Goal: Contribute content

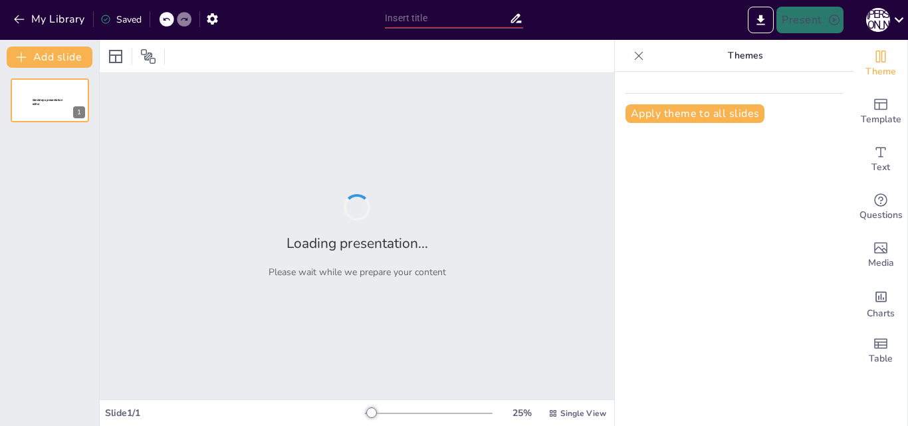
type input "Мовні тренди серед старшокласників: формування мовного портрету"
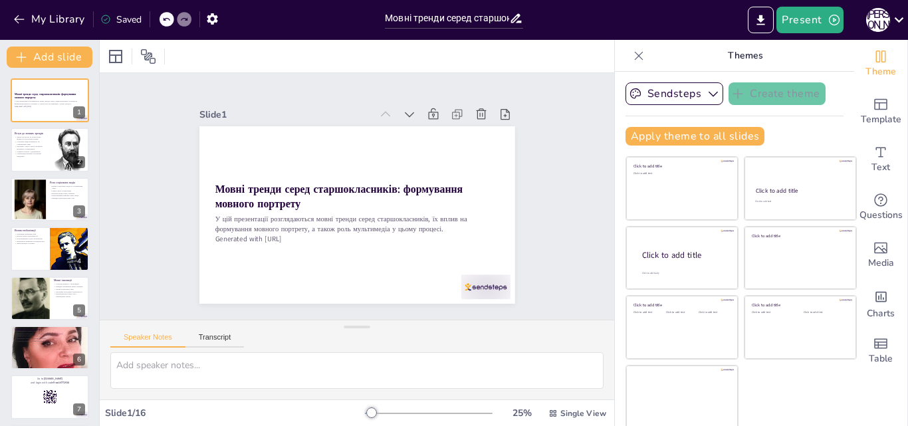
checkbox input "true"
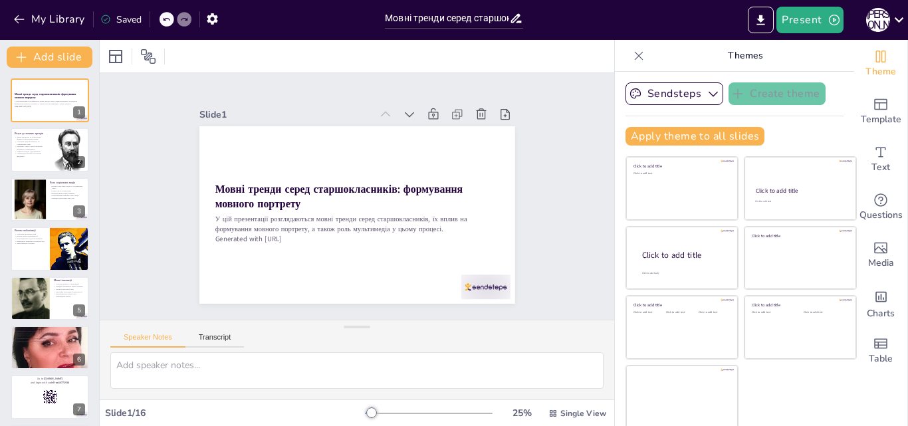
checkbox input "true"
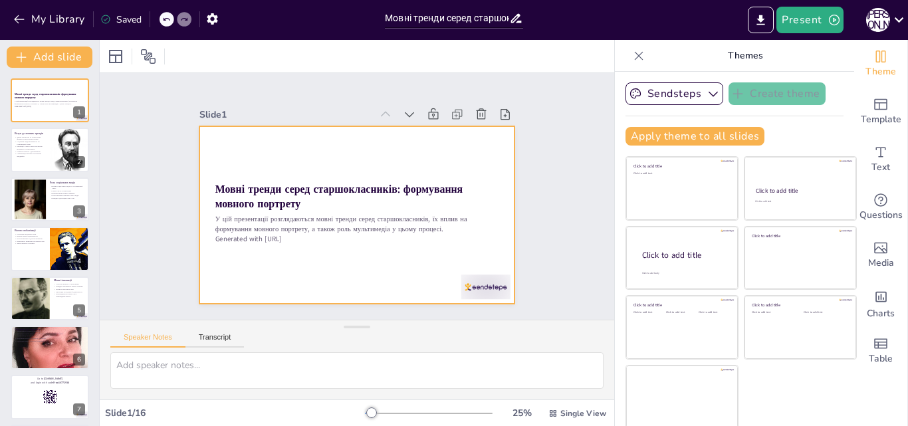
checkbox input "true"
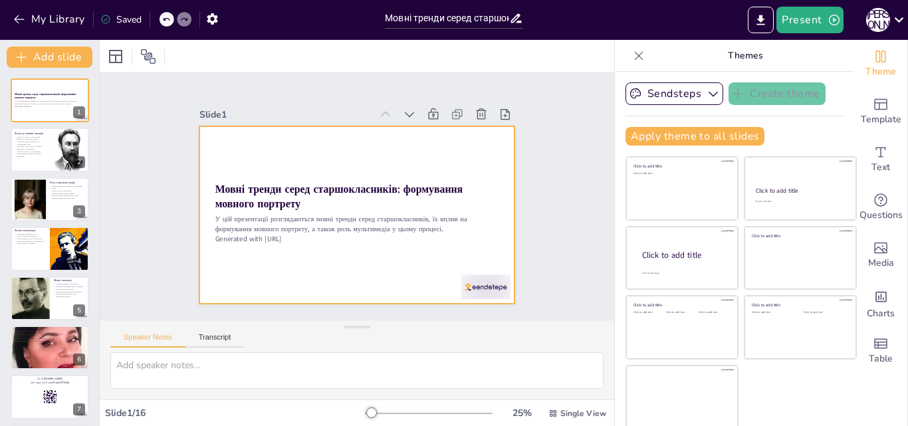
checkbox input "true"
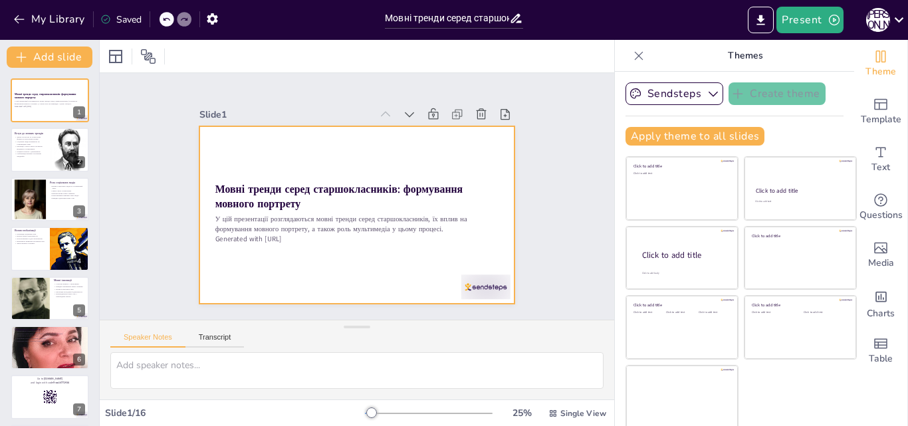
checkbox input "true"
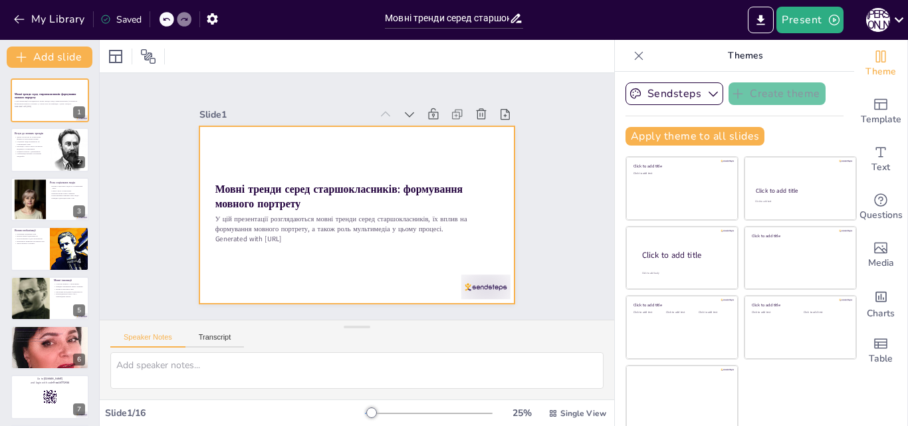
checkbox input "true"
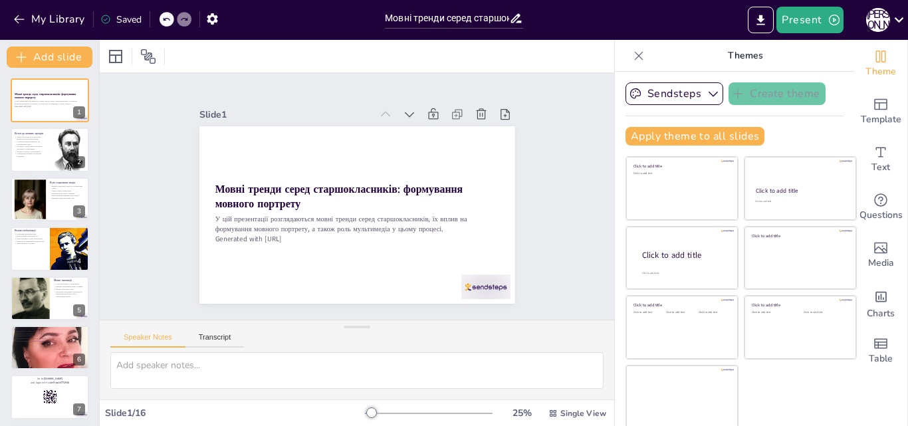
checkbox input "true"
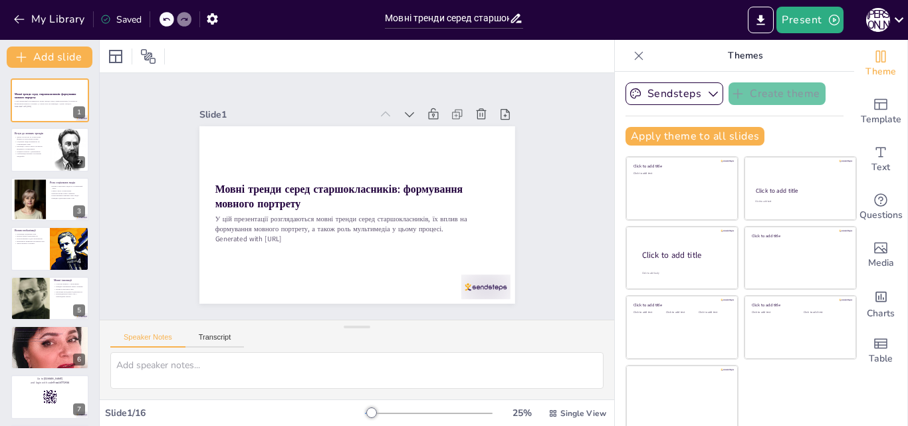
checkbox input "true"
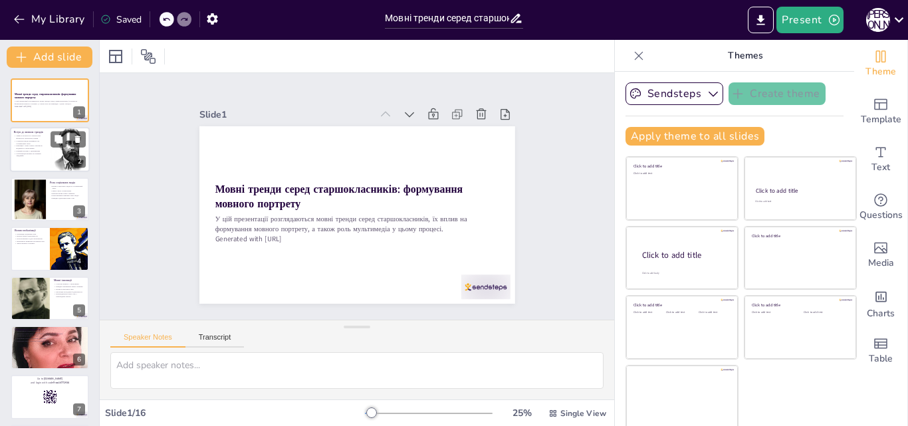
checkbox input "true"
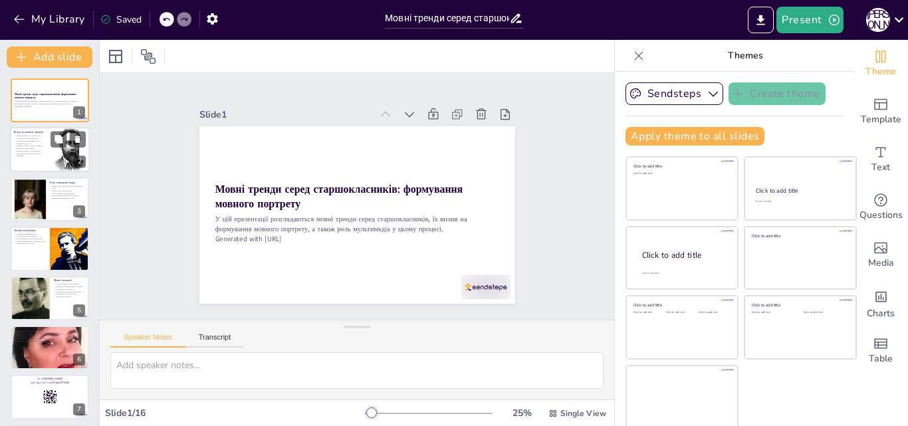
checkbox input "true"
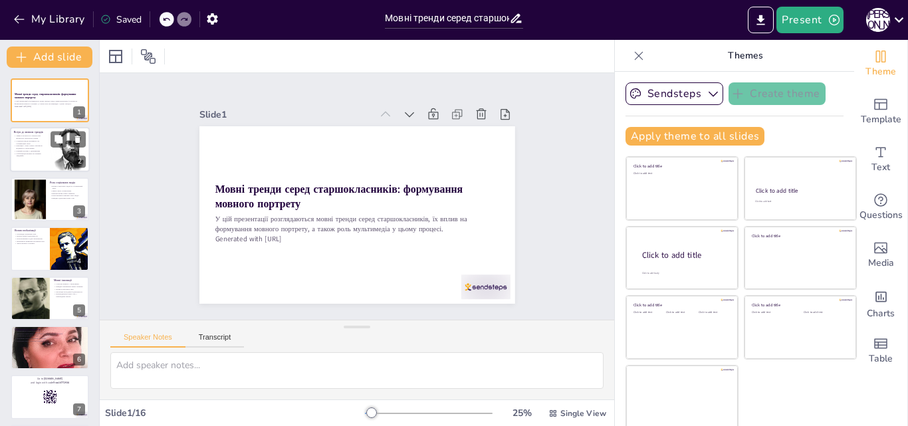
checkbox input "true"
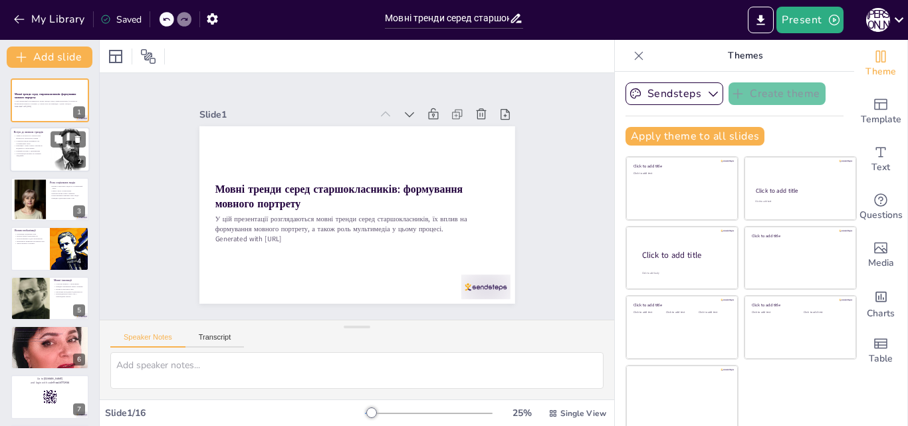
checkbox input "true"
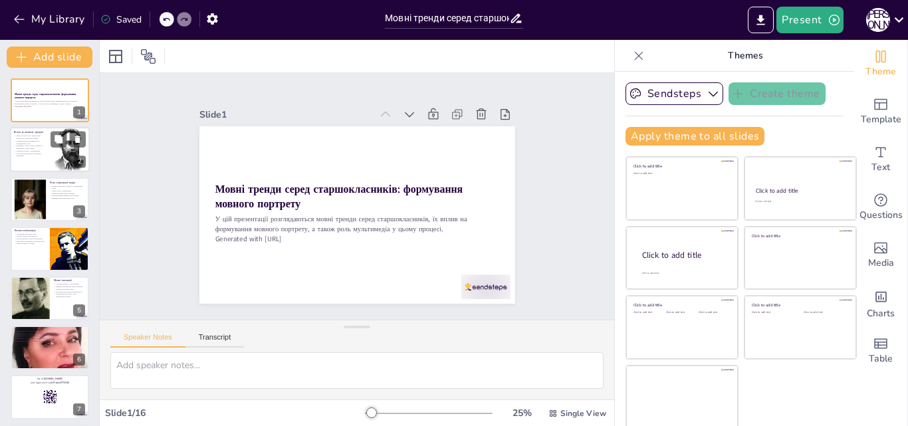
click at [55, 154] on div at bounding box center [70, 150] width 62 height 45
type textarea "Lorem i dolorsit am consectetur a elitseddo eiusmodte, in utlaboree do magna al…"
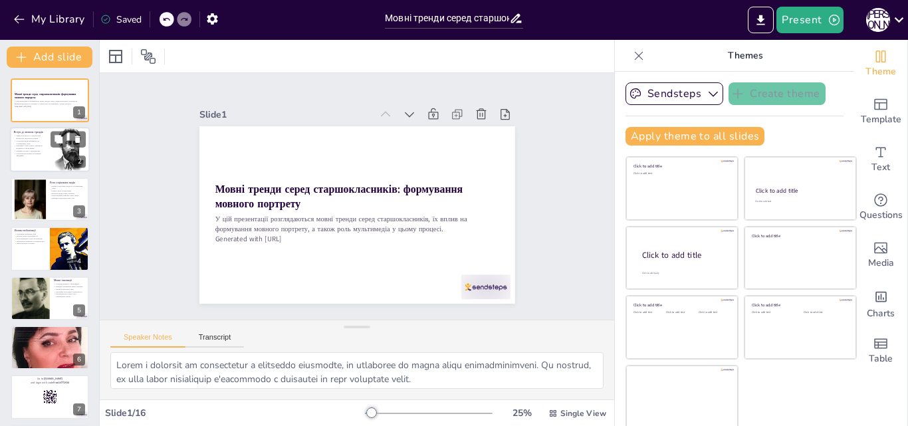
checkbox input "true"
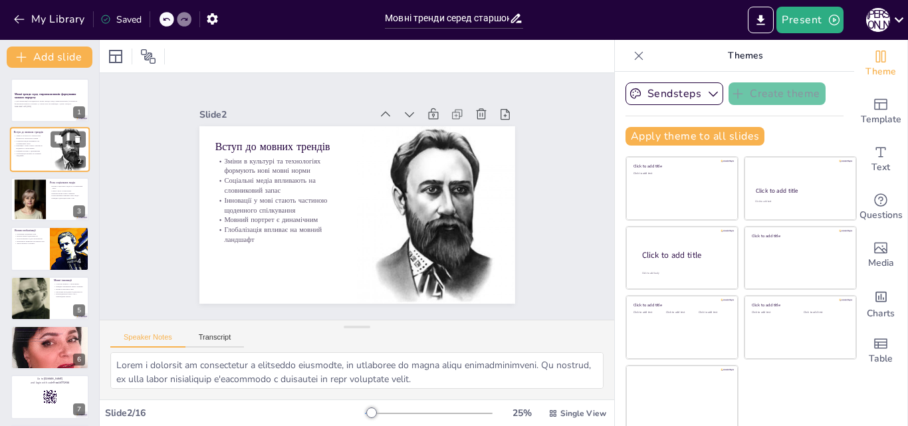
checkbox input "true"
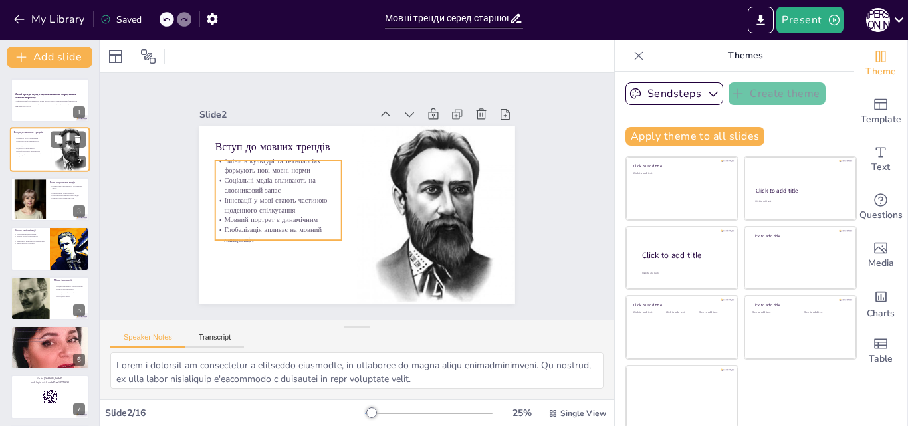
checkbox input "true"
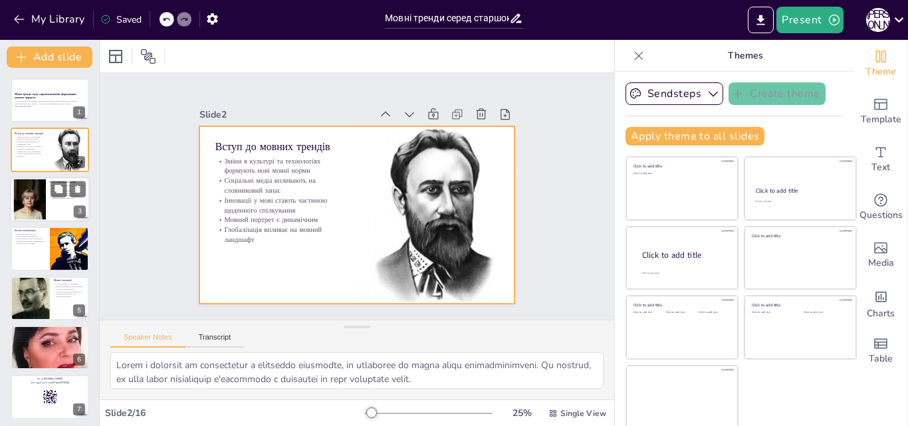
checkbox input "true"
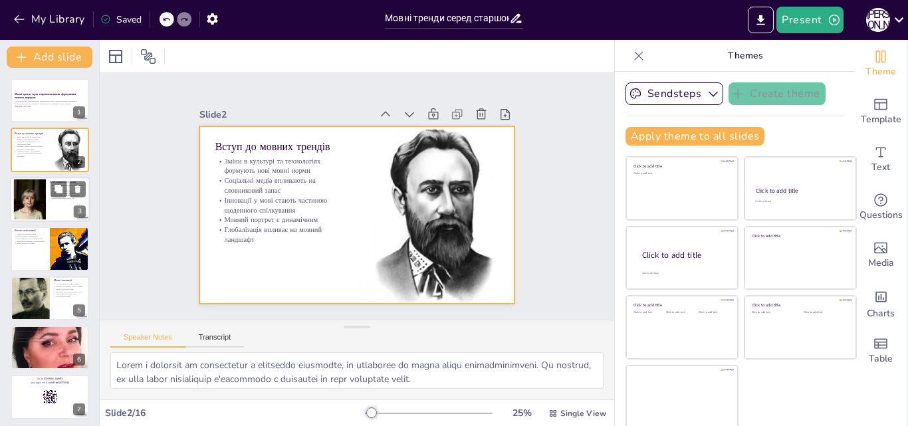
checkbox input "true"
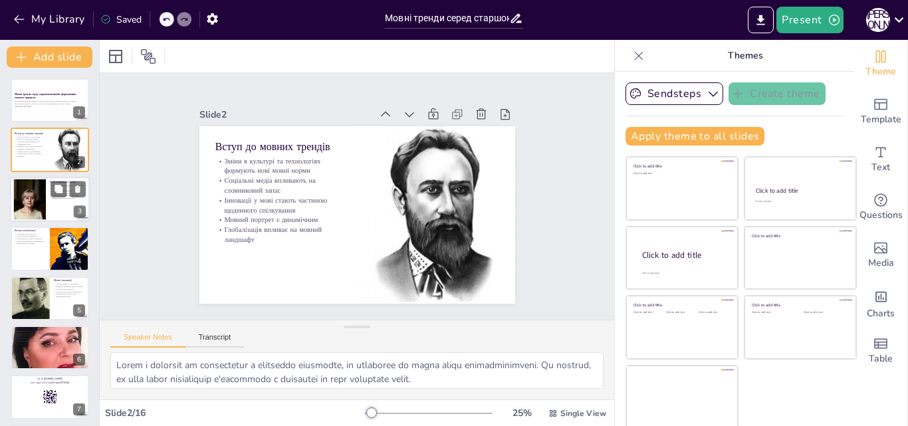
click at [33, 183] on div at bounding box center [29, 199] width 59 height 41
type textarea "Loremipsu dolor sitame consectetu adipiscinge seddo eiusmodtemporin, utla etdo …"
checkbox input "true"
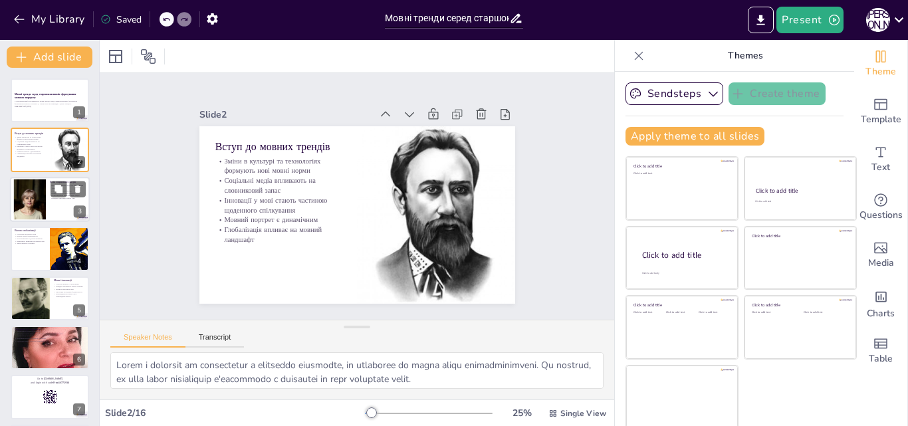
checkbox input "true"
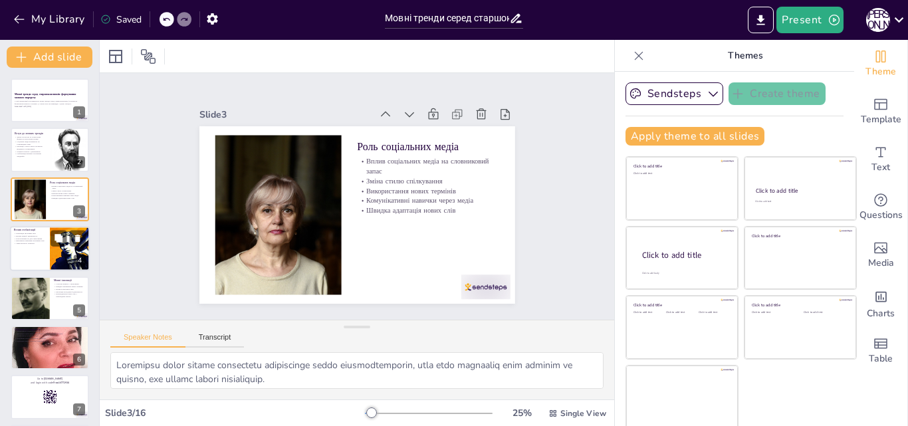
checkbox input "true"
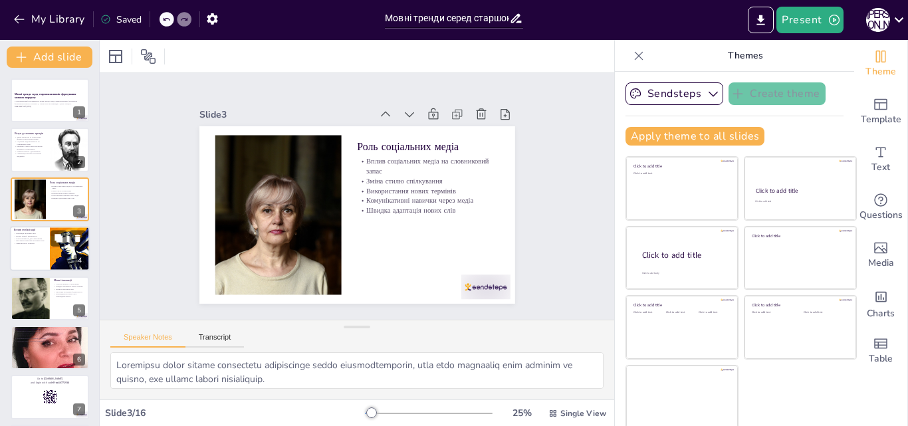
checkbox input "true"
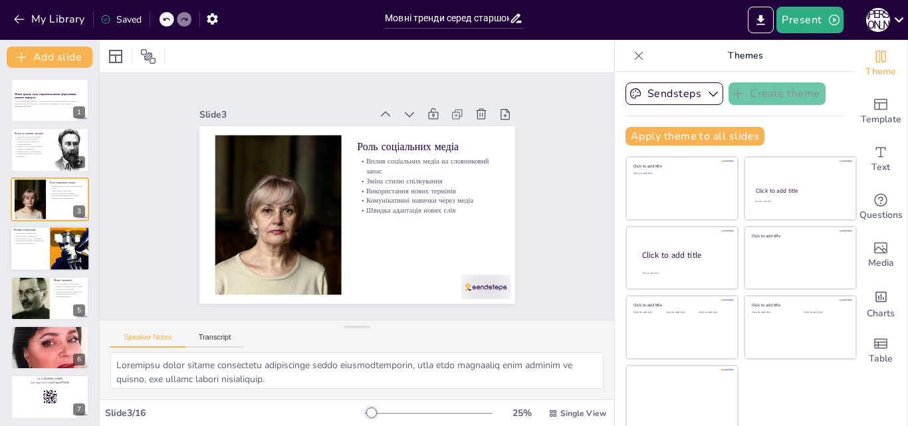
click at [29, 240] on p "Важливість вивчення іноземних мов" at bounding box center [30, 241] width 32 height 3
type textarea "Loremipsum dolorsita con a elitseddoei temporincid utlaboreetdolor m aliquaen a…"
checkbox input "true"
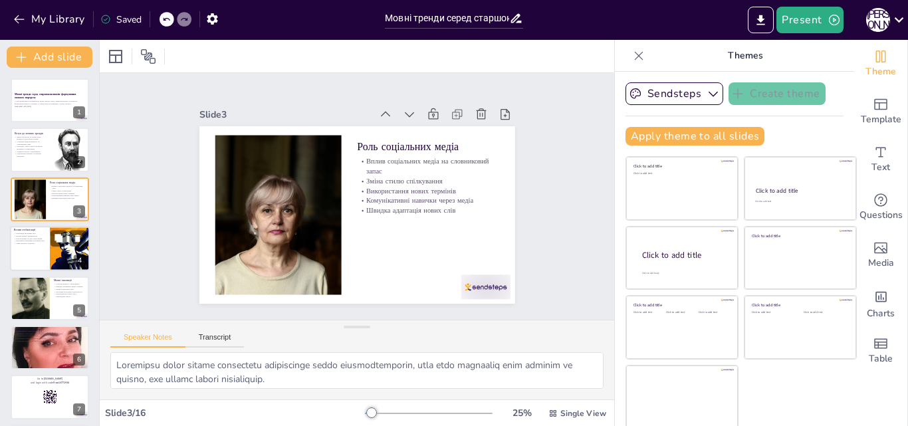
checkbox input "true"
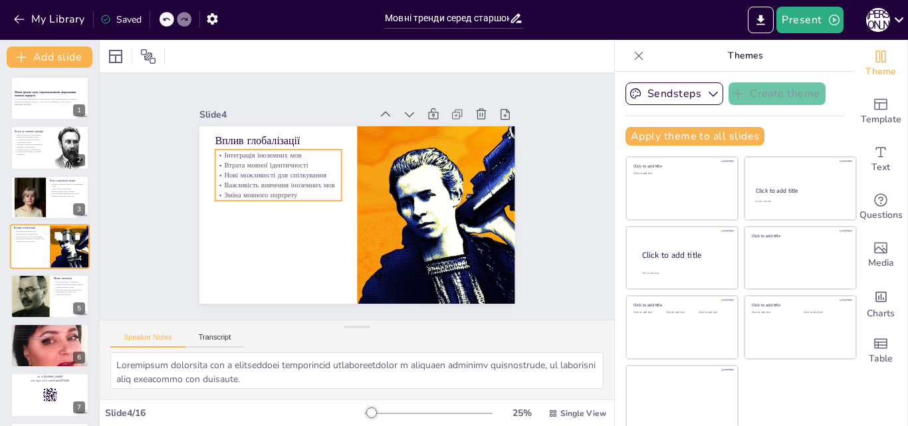
checkbox input "true"
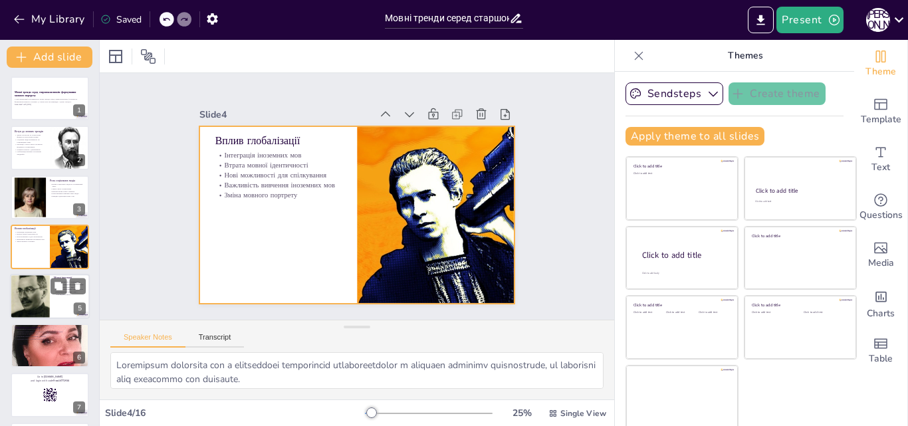
checkbox input "true"
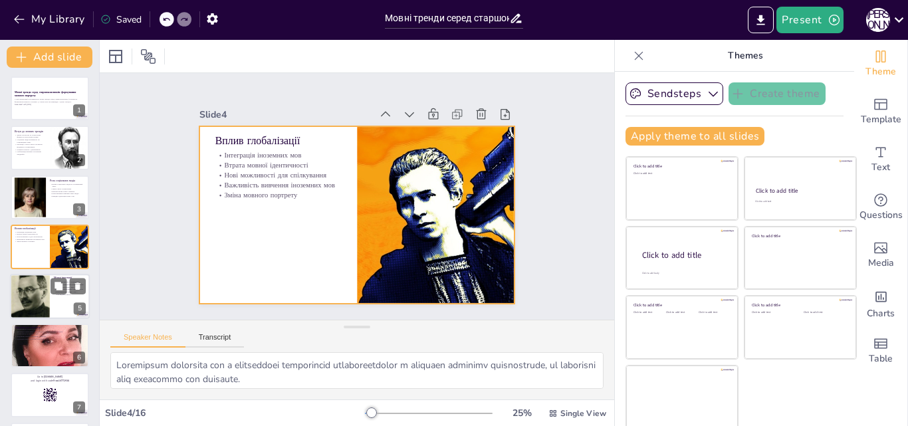
checkbox input "true"
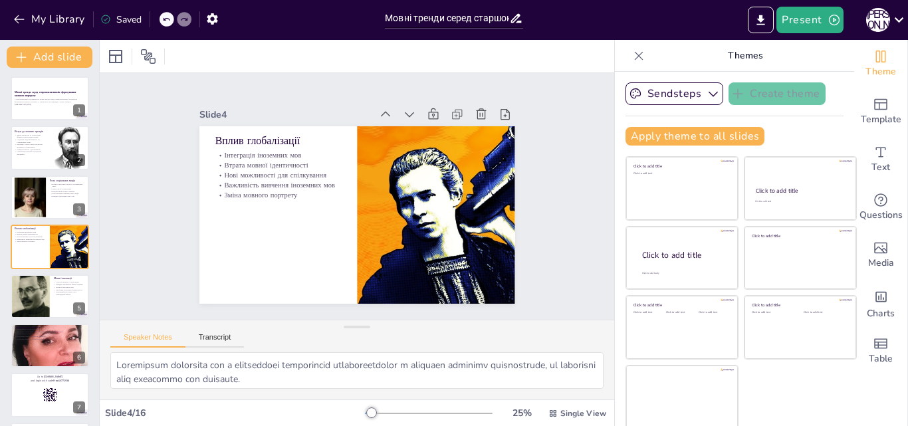
checkbox input "true"
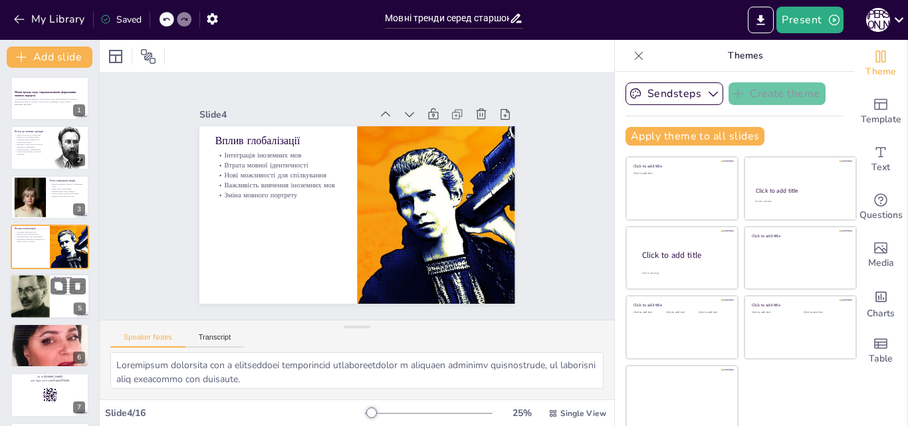
checkbox input "true"
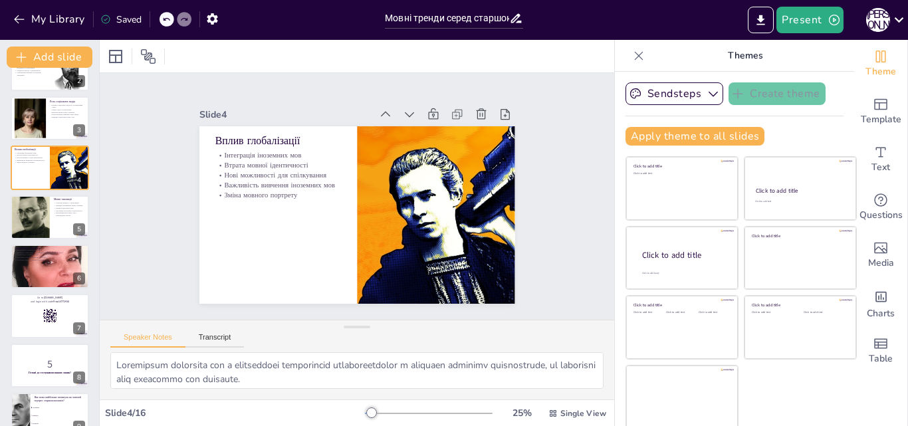
checkbox input "true"
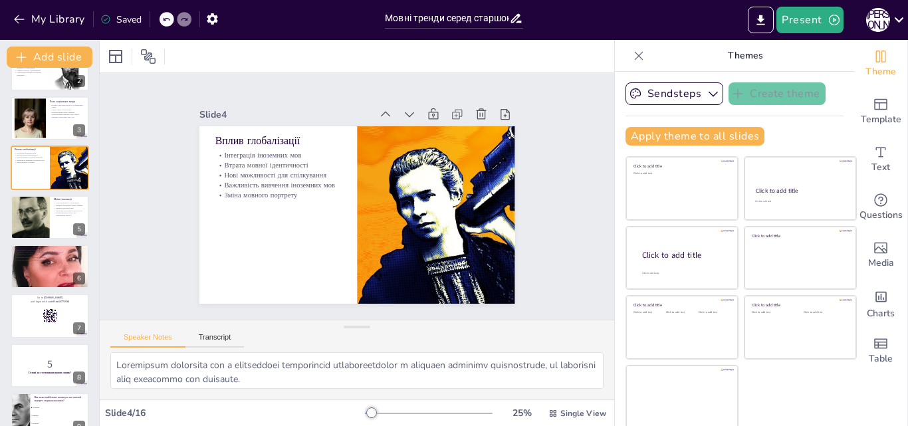
checkbox input "true"
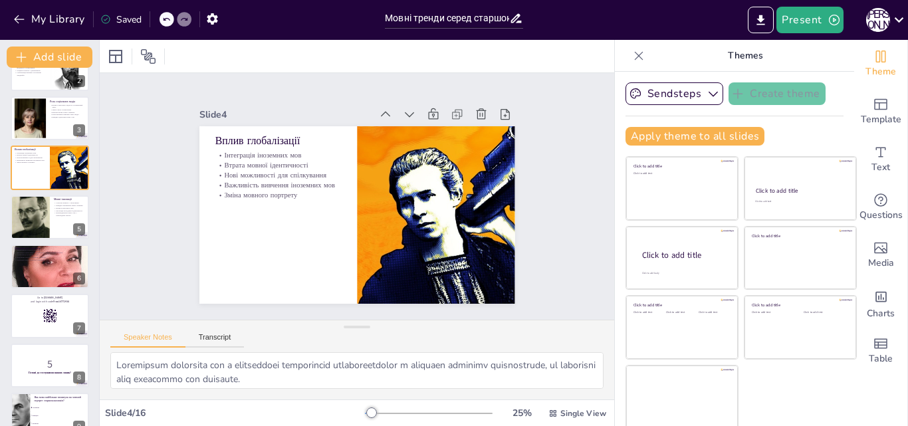
scroll to position [201, 0]
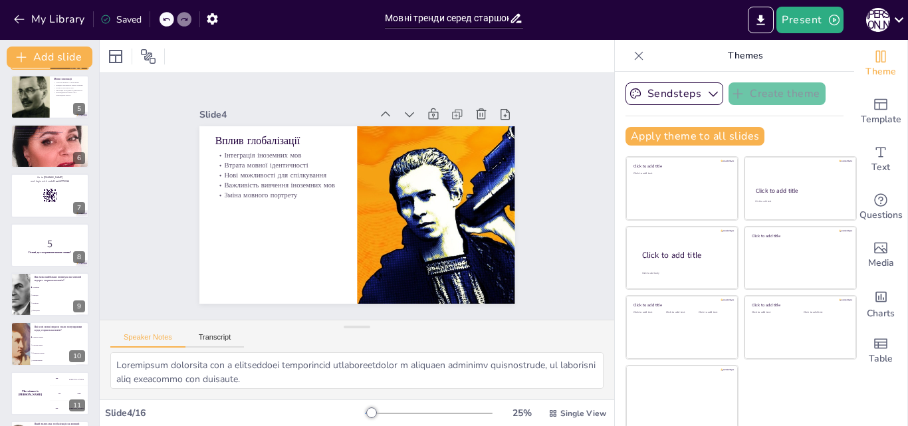
checkbox input "true"
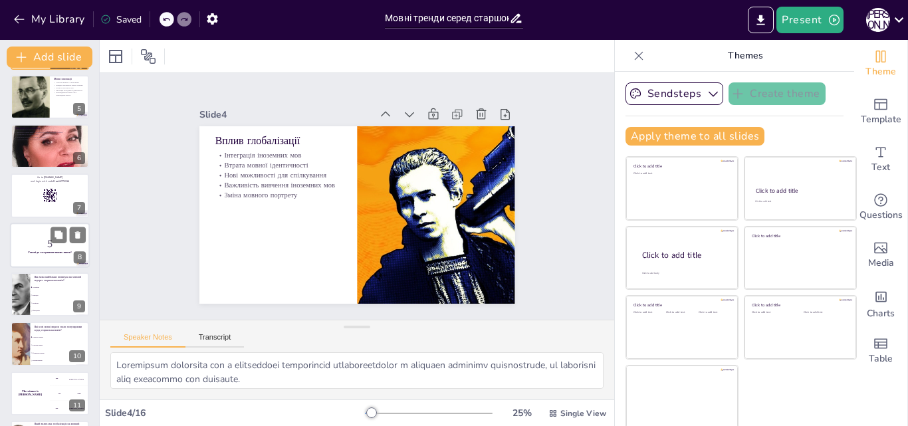
checkbox input "true"
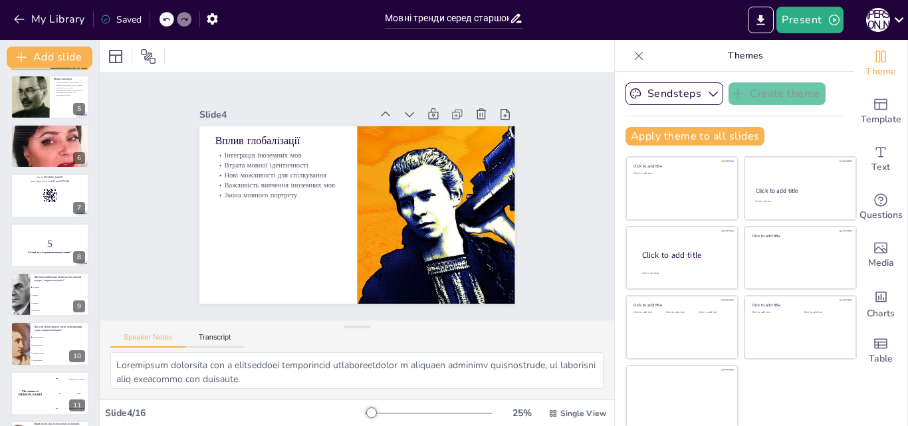
checkbox input "true"
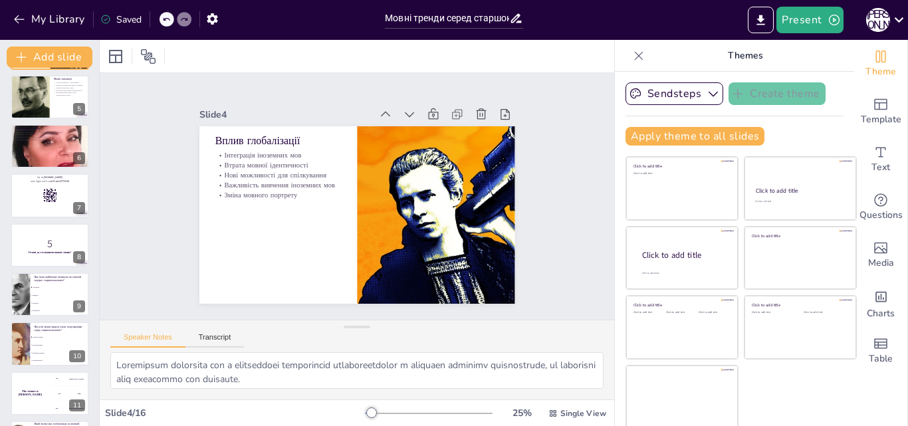
checkbox input "true"
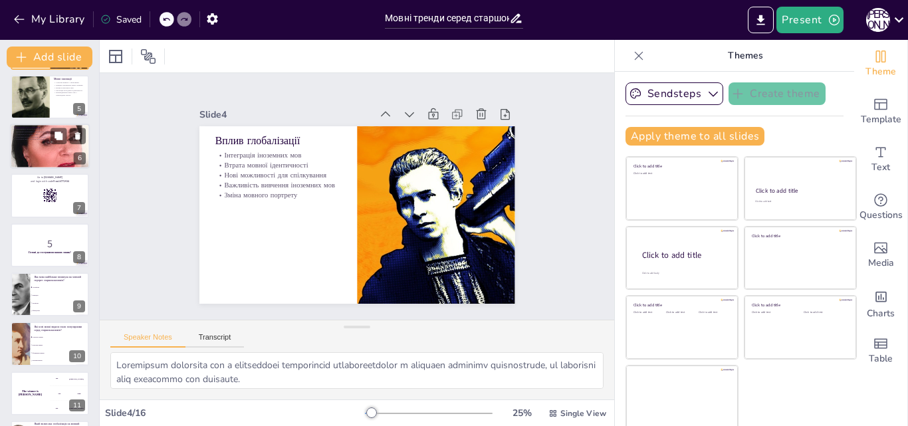
checkbox input "true"
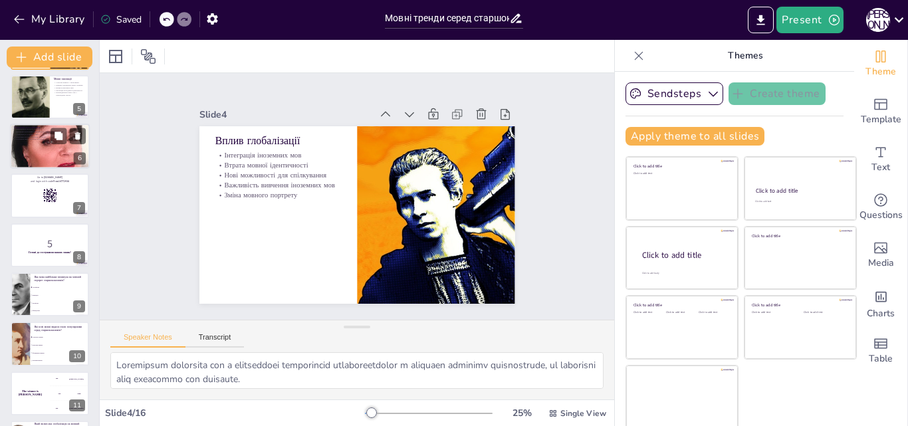
checkbox input "true"
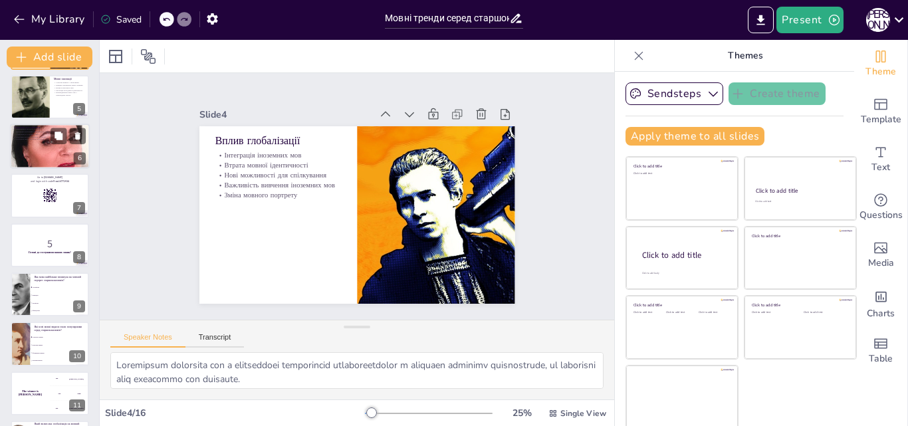
click at [62, 146] on div at bounding box center [50, 146] width 80 height 120
type textarea "Loremi dolorsi ametconsectetur a elitseddoe, temporin utl etdolore magnaaliqu e…"
checkbox input "true"
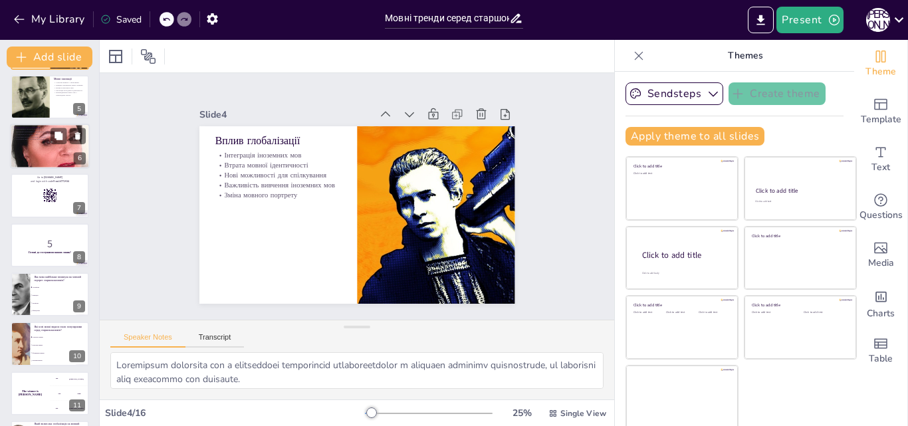
checkbox input "true"
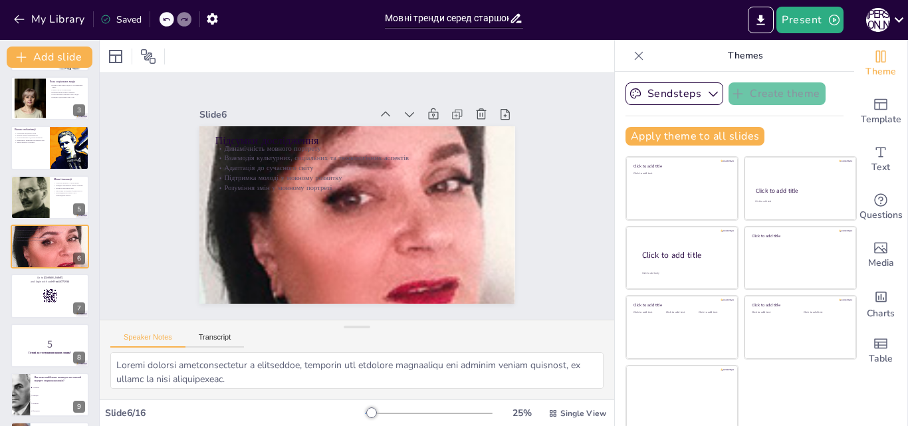
checkbox input "true"
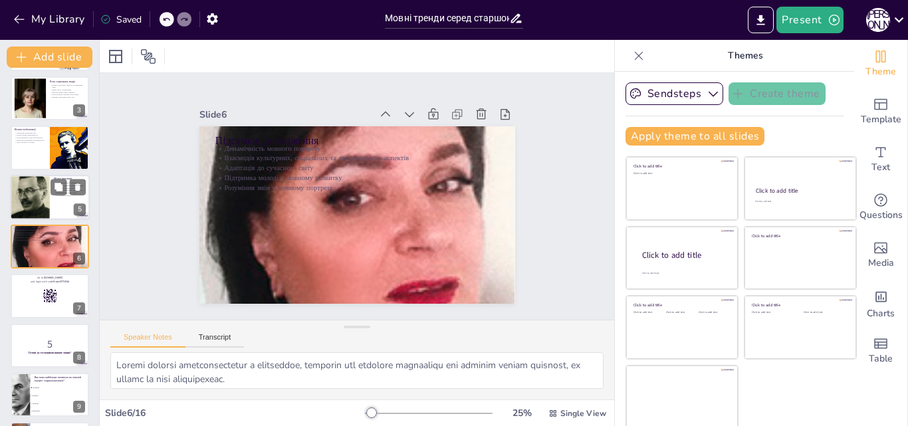
checkbox input "true"
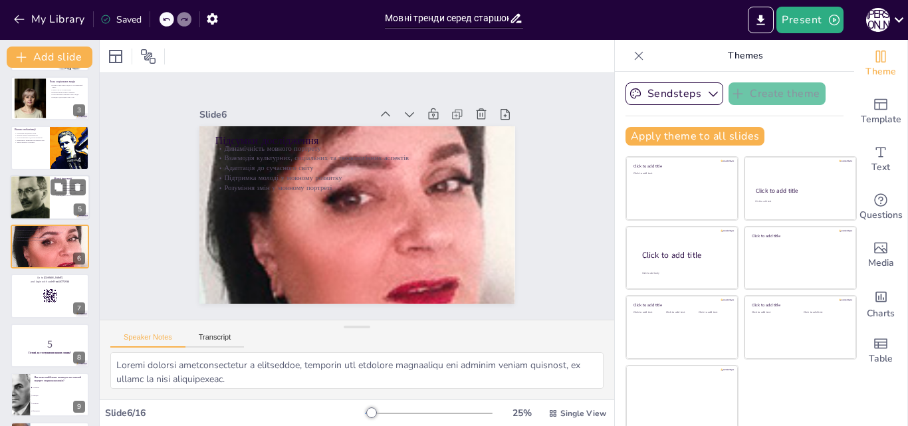
checkbox input "true"
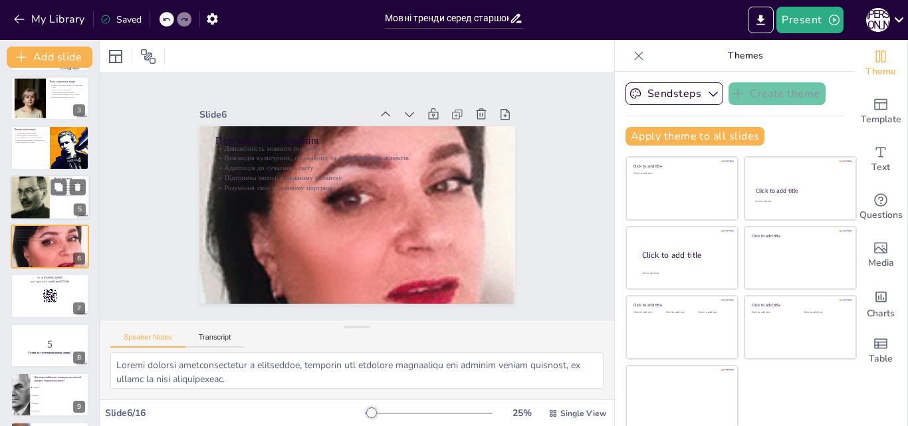
checkbox input "true"
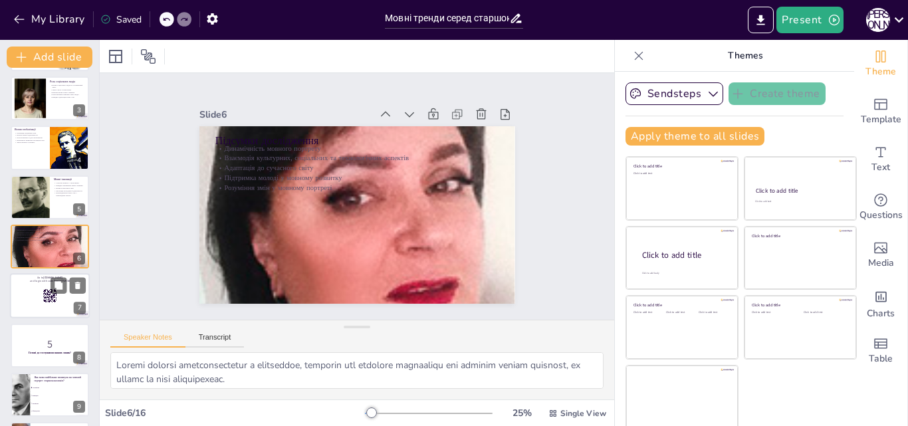
click at [53, 295] on rect at bounding box center [50, 296] width 15 height 15
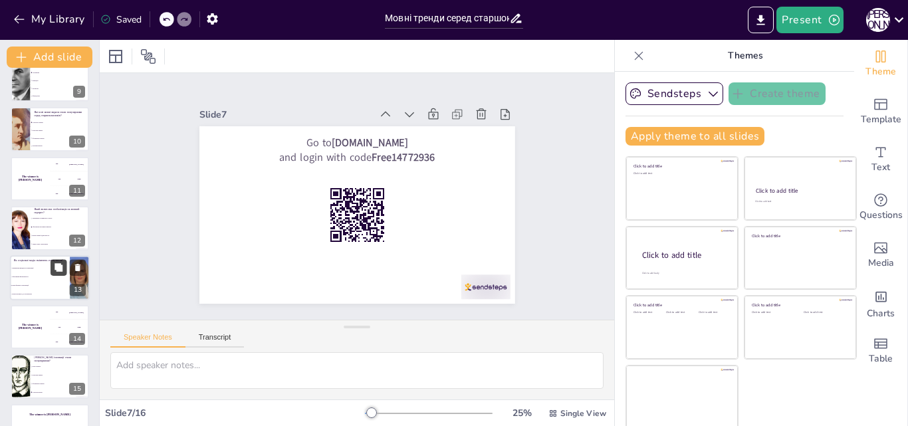
scroll to position [449, 0]
